Goal: Transaction & Acquisition: Book appointment/travel/reservation

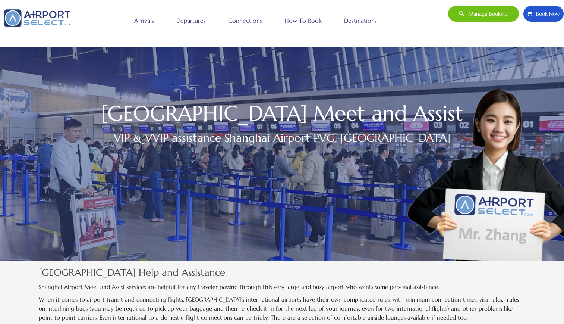
click at [236, 18] on link "Connections" at bounding box center [245, 20] width 38 height 19
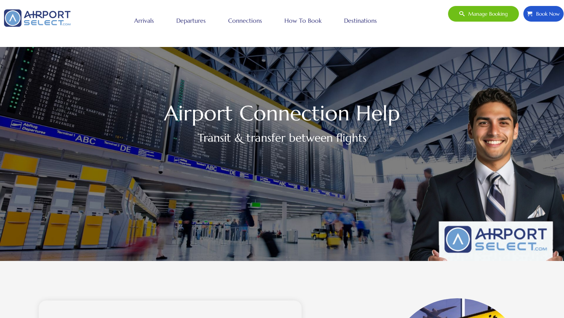
click at [309, 16] on link "How to book" at bounding box center [303, 20] width 41 height 19
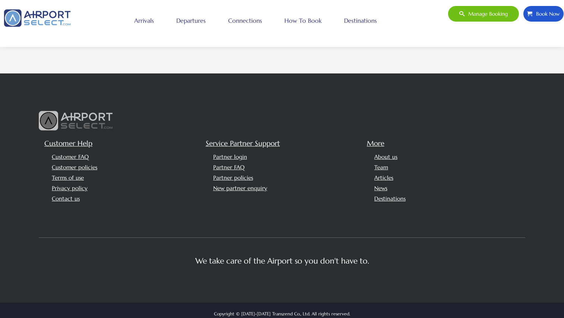
scroll to position [976, 0]
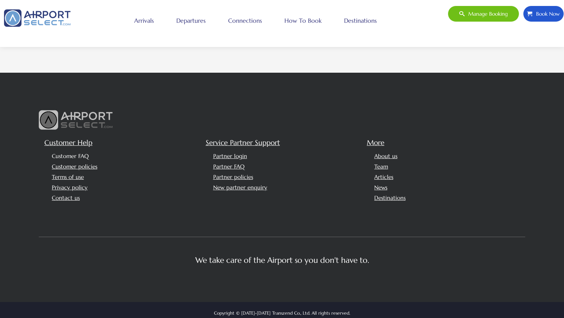
click at [70, 157] on link "Customer FAQ" at bounding box center [70, 155] width 37 height 7
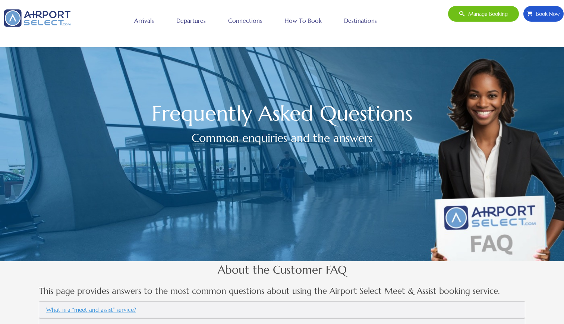
click at [298, 20] on link "How to book" at bounding box center [303, 20] width 41 height 19
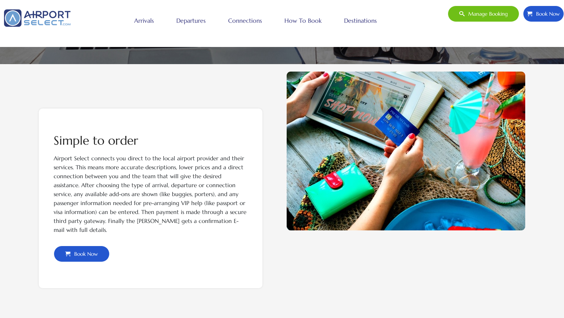
scroll to position [197, 0]
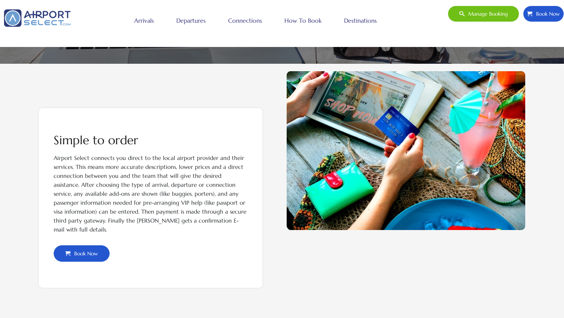
click at [88, 254] on span "Book Now" at bounding box center [84, 254] width 28 height 16
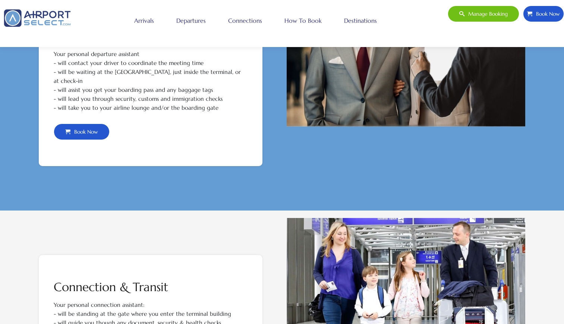
scroll to position [694, 0]
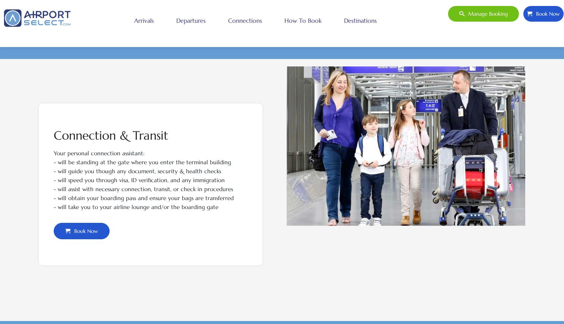
click at [82, 224] on span "Book Now" at bounding box center [84, 231] width 28 height 16
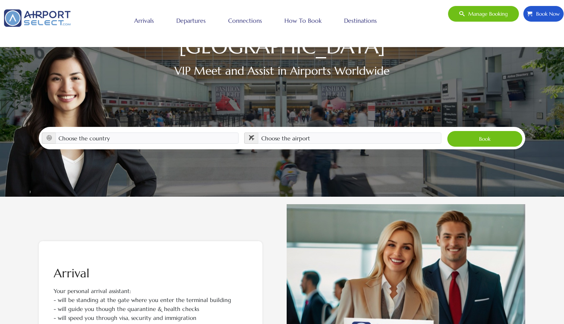
scroll to position [64, 0]
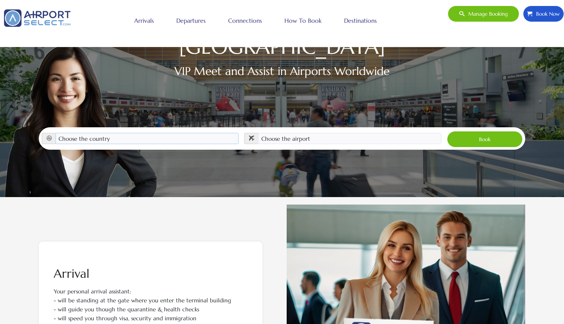
click at [67, 133] on select "Choose the country Albania Austria Bosnia and Herzegovina Canada China Croatia …" at bounding box center [147, 138] width 183 height 11
select select "CHN"
click at [56, 133] on select "Choose the country Albania Austria Bosnia and Herzegovina Canada China Croatia …" at bounding box center [147, 138] width 183 height 11
click at [297, 133] on select "Choose the airport Beijing Capital (PEK) Beijing Daxing (PKX) Chengdu Shuangliu…" at bounding box center [349, 138] width 183 height 11
select select "PVG"
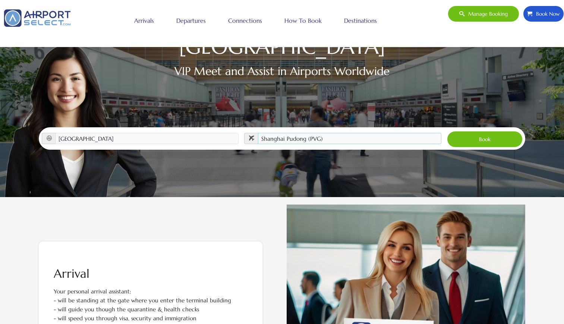
click at [258, 133] on select "Choose the airport Beijing Capital (PEK) Beijing Daxing (PKX) Chengdu Shuangliu…" at bounding box center [349, 138] width 183 height 11
click at [305, 133] on select "Choose the airport Beijing Capital (PEK) Beijing Daxing (PKX) Chengdu Shuangliu…" at bounding box center [349, 138] width 183 height 11
click at [474, 131] on button "Book" at bounding box center [485, 139] width 76 height 16
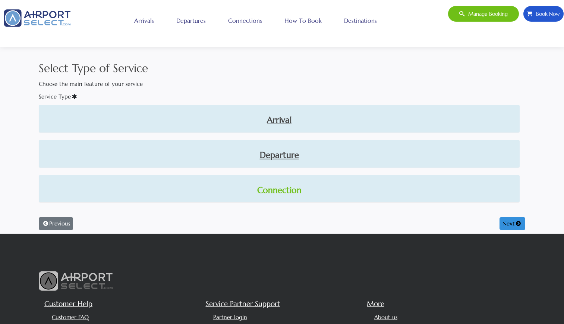
click at [281, 188] on link "Connection" at bounding box center [279, 190] width 469 height 13
